Goal: Book appointment/travel/reservation

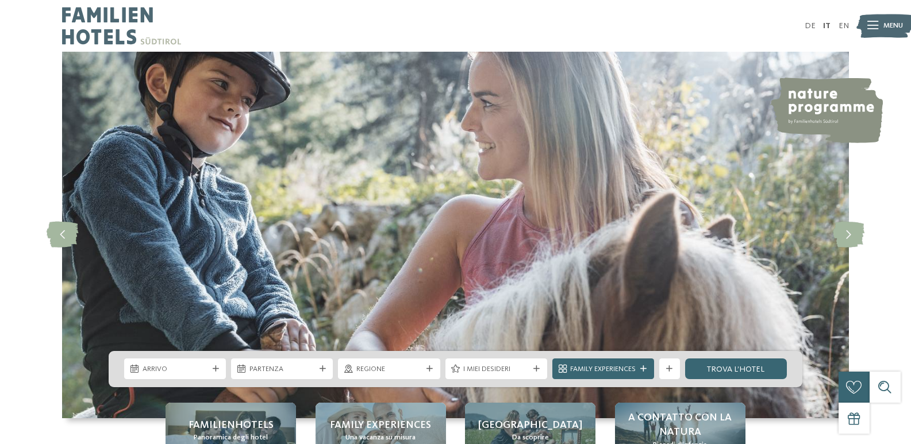
click at [893, 116] on div "slide 1 of 5" at bounding box center [455, 235] width 911 height 366
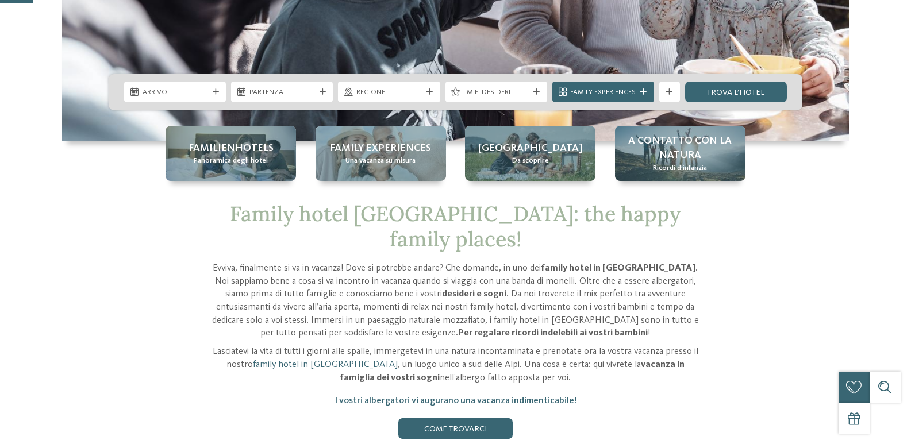
scroll to position [287, 0]
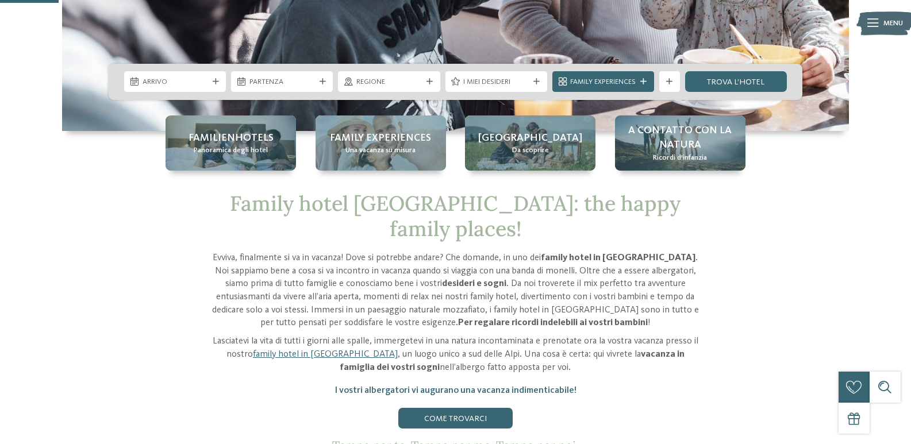
drag, startPoint x: 224, startPoint y: 203, endPoint x: 539, endPoint y: 281, distance: 324.8
click at [735, 338] on div "Family hotel [GEOGRAPHIC_DATA]: the happy family places! [PERSON_NAME], finalme…" at bounding box center [455, 321] width 704 height 261
click at [429, 222] on div "Family hotel [GEOGRAPHIC_DATA]: the happy family places! [PERSON_NAME], finalme…" at bounding box center [456, 321] width 492 height 261
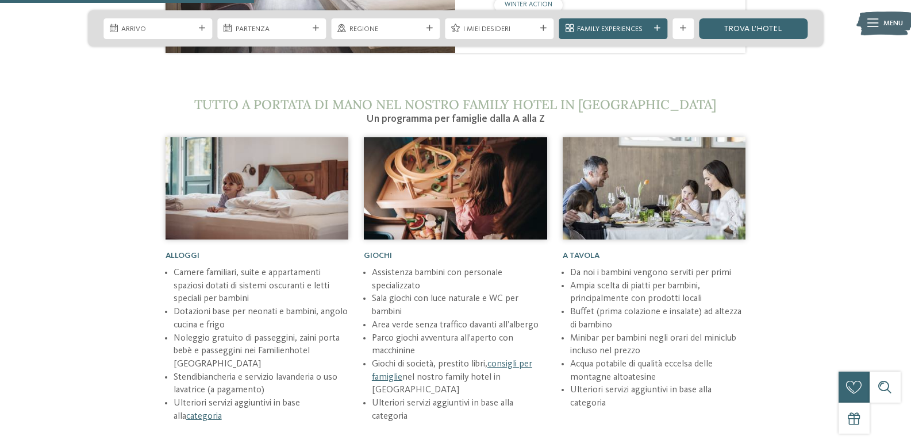
scroll to position [1494, 0]
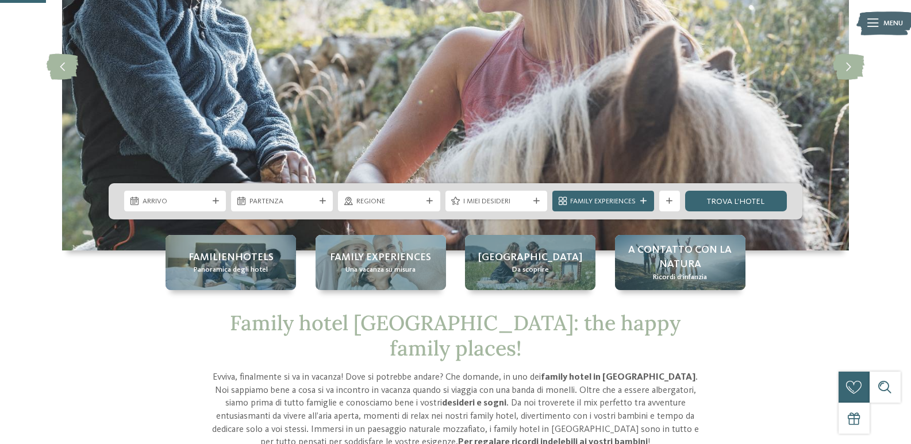
scroll to position [230, 0]
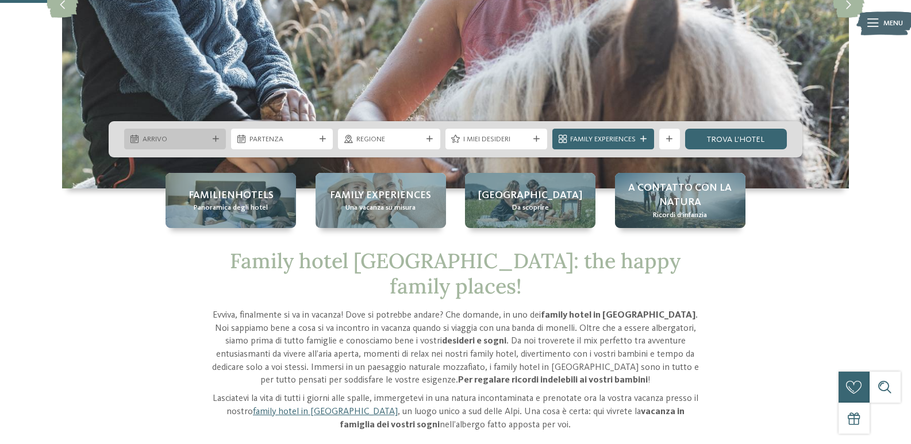
click at [209, 141] on div "Arrivo" at bounding box center [175, 139] width 71 height 11
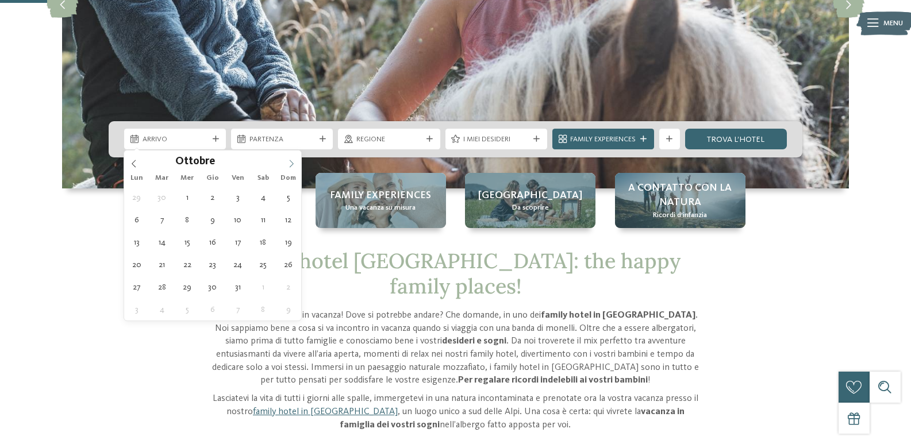
click at [290, 159] on span at bounding box center [291, 161] width 20 height 20
type div "06.10.2025"
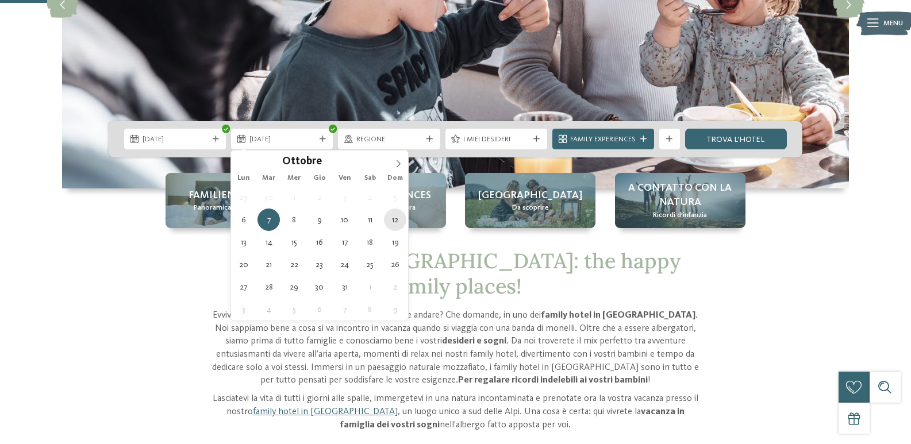
type div "12.10.2025"
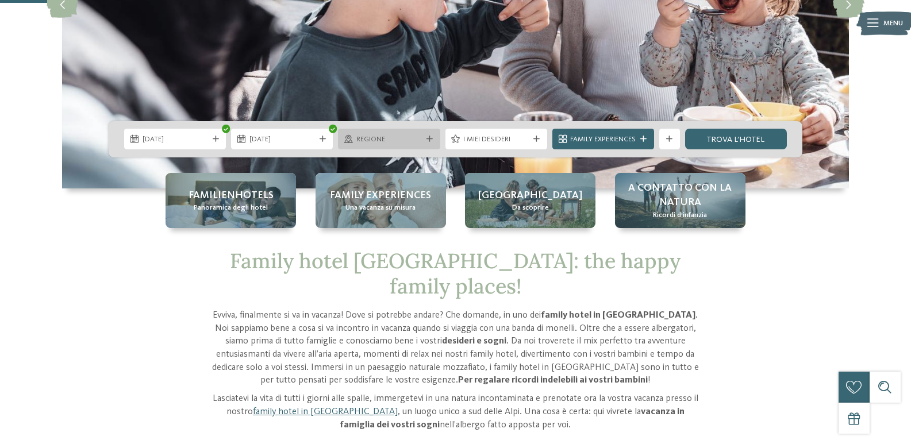
click at [412, 139] on span "Regione" at bounding box center [388, 139] width 65 height 10
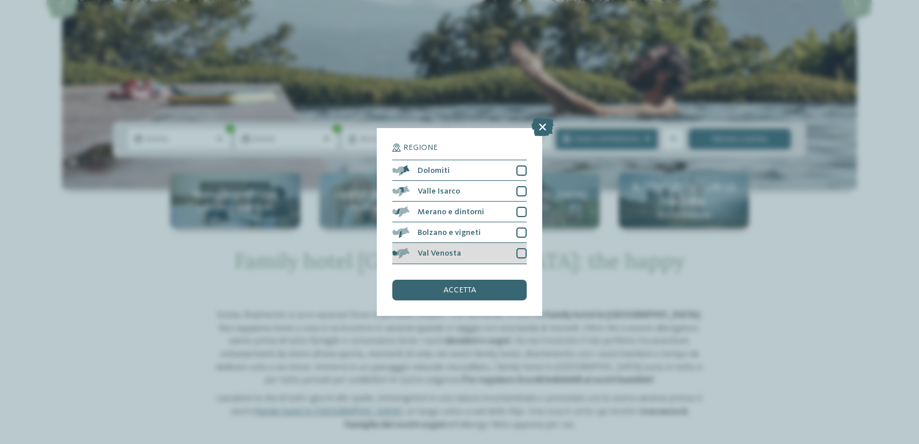
click at [518, 253] on div at bounding box center [521, 253] width 10 height 10
click at [508, 291] on div "accetta" at bounding box center [459, 290] width 134 height 21
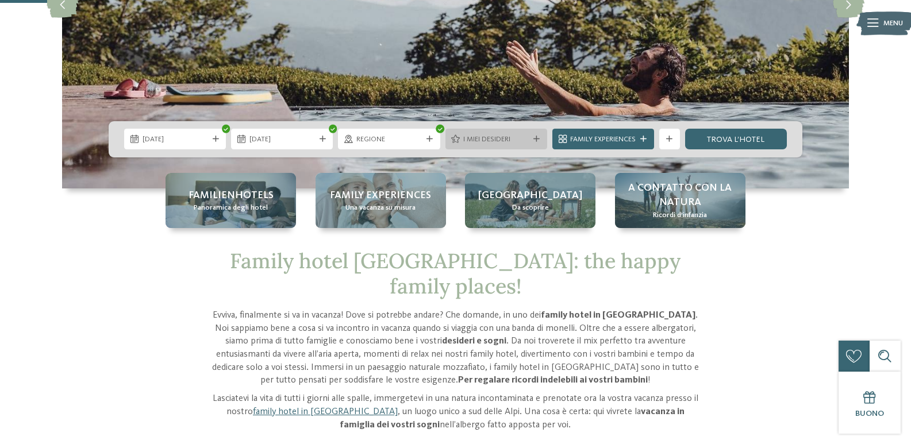
click at [506, 145] on div "I miei desideri" at bounding box center [496, 139] width 102 height 21
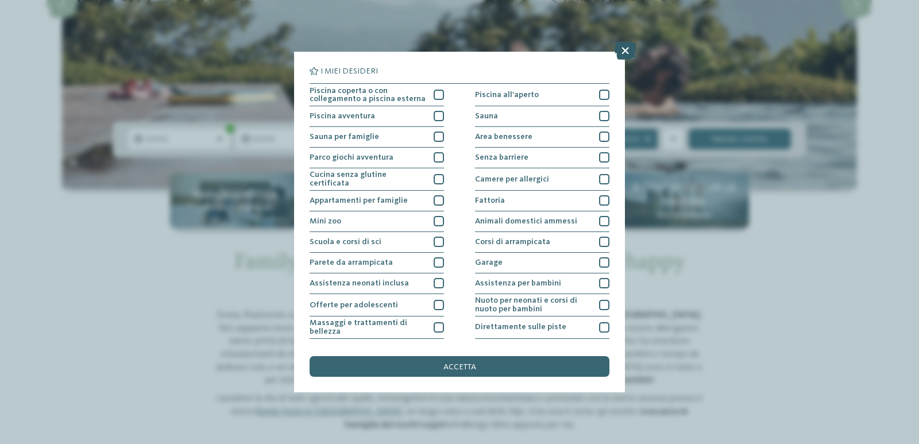
click at [621, 50] on icon at bounding box center [625, 50] width 22 height 18
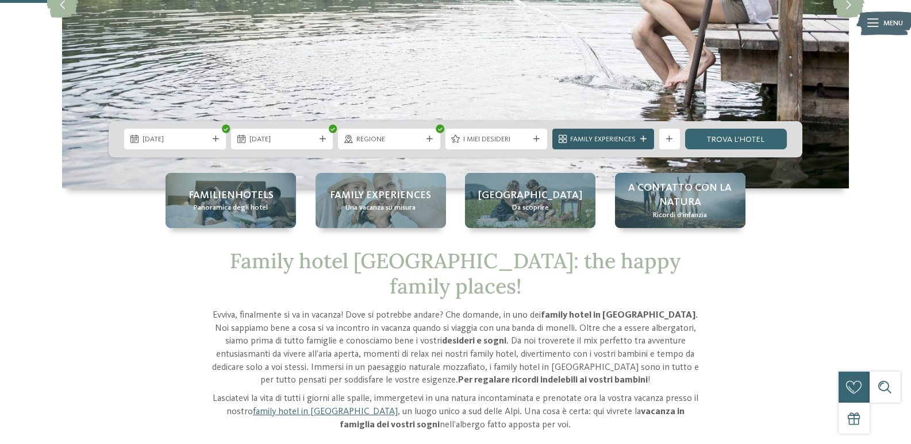
click at [645, 138] on icon at bounding box center [643, 139] width 6 height 6
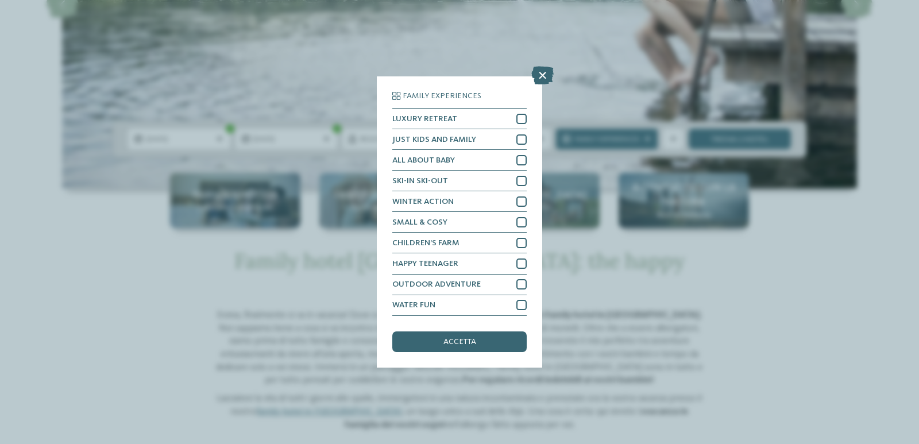
drag, startPoint x: 542, startPoint y: 76, endPoint x: 585, endPoint y: 90, distance: 44.5
click at [541, 76] on icon at bounding box center [542, 76] width 22 height 18
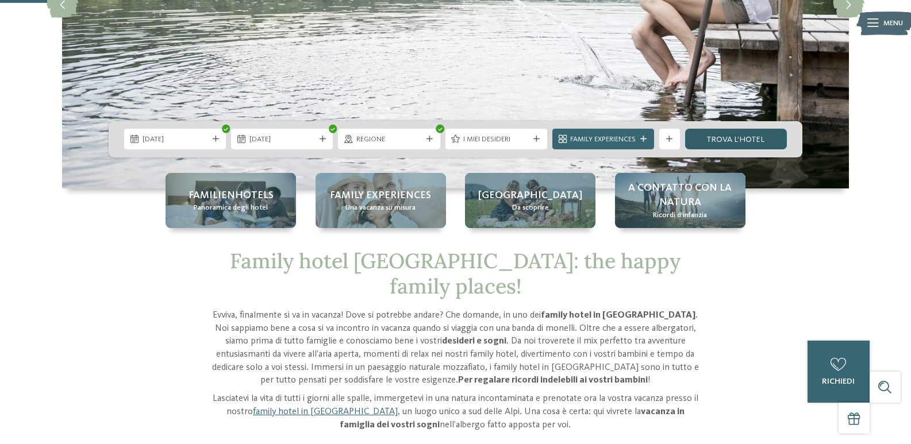
click at [740, 132] on link "trova l’hotel" at bounding box center [736, 139] width 102 height 21
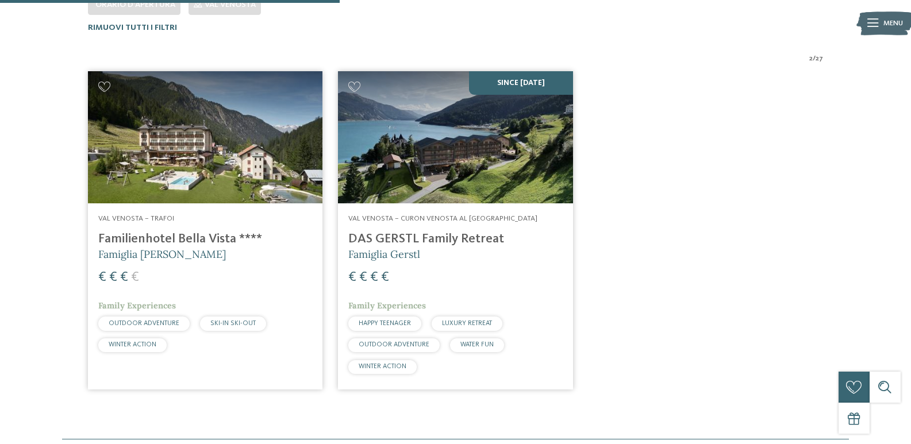
scroll to position [333, 0]
